Goal: Information Seeking & Learning: Learn about a topic

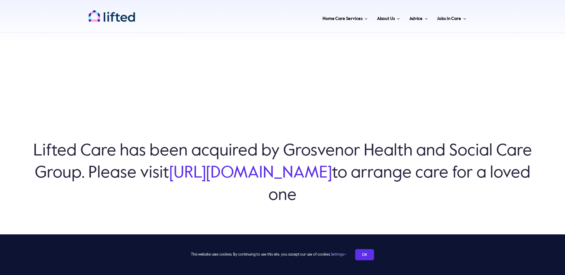
click at [111, 19] on img "lifted-logo" at bounding box center [111, 16] width 47 height 12
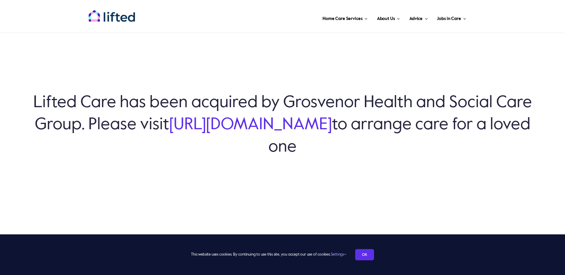
scroll to position [50, 0]
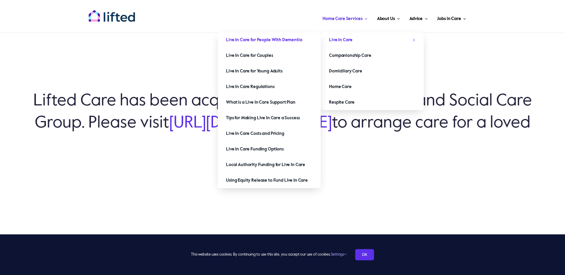
click at [249, 43] on span "Live In Care for People With Dementia" at bounding box center [264, 39] width 76 height 9
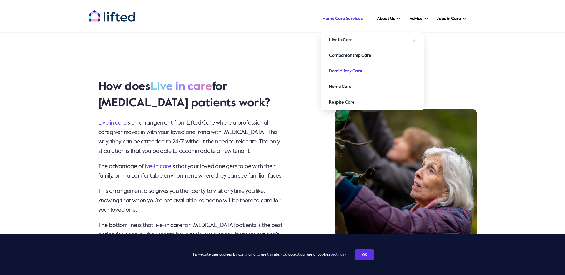
scroll to position [576, 0]
click at [337, 67] on span "Domiciliary Care" at bounding box center [345, 70] width 33 height 9
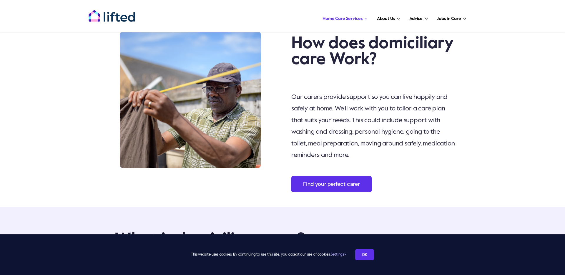
scroll to position [218, 0]
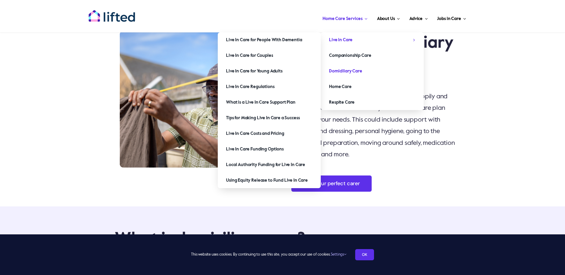
click at [350, 42] on span "Live in Care" at bounding box center [341, 39] width 24 height 9
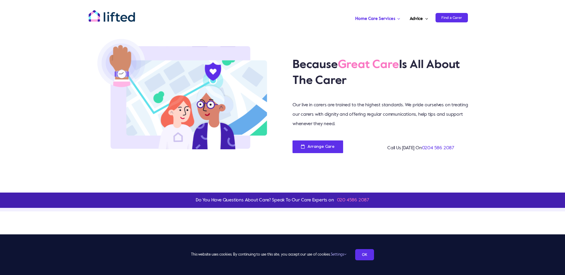
scroll to position [646, 0]
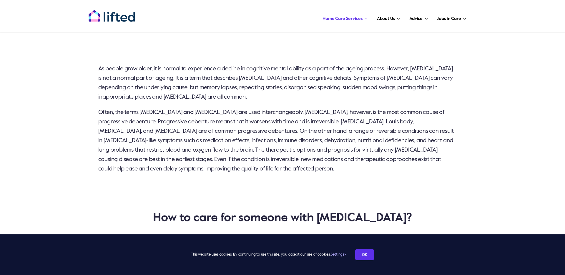
scroll to position [151, 0]
